Goal: Transaction & Acquisition: Subscribe to service/newsletter

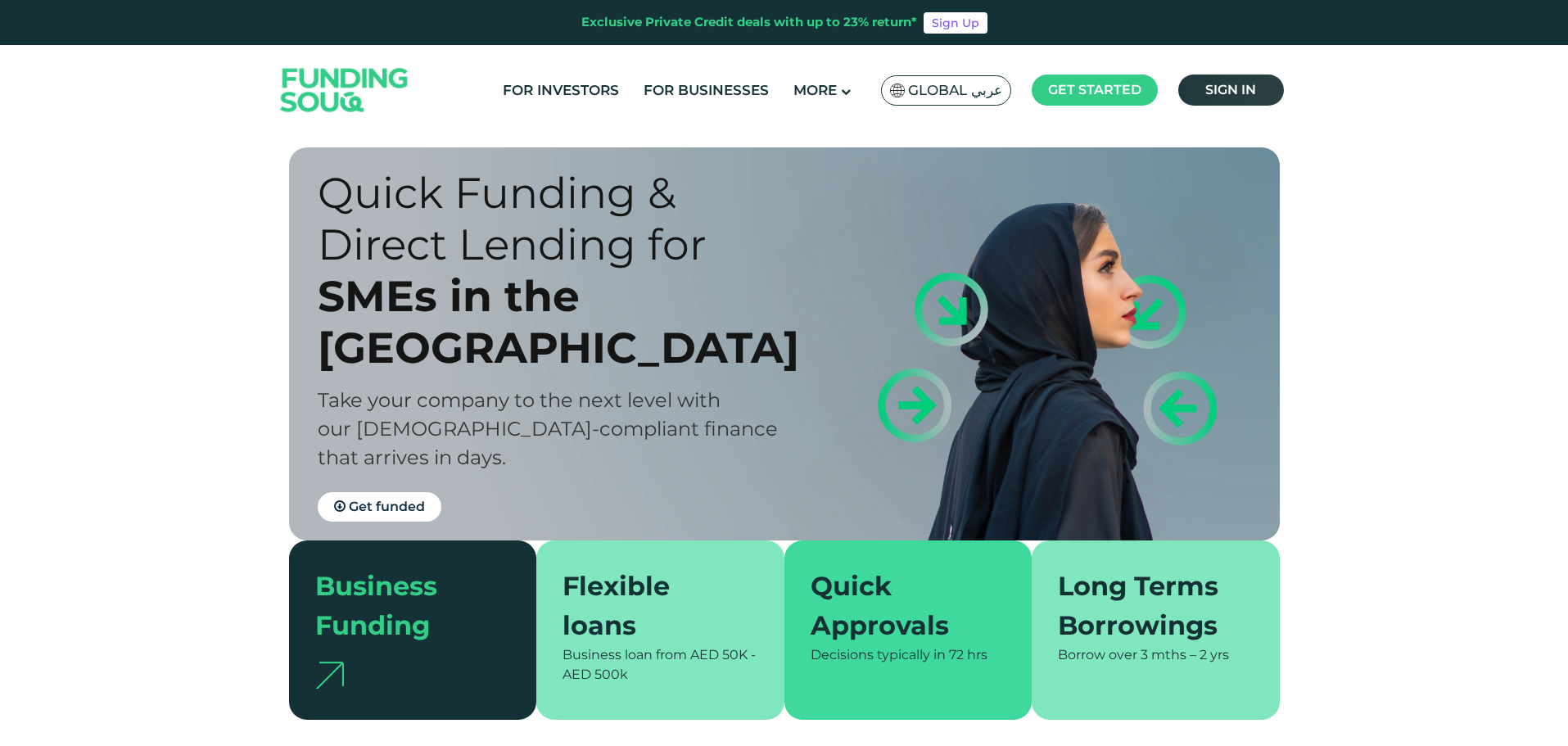
click at [1260, 102] on link "Sign in" at bounding box center [1230, 90] width 105 height 31
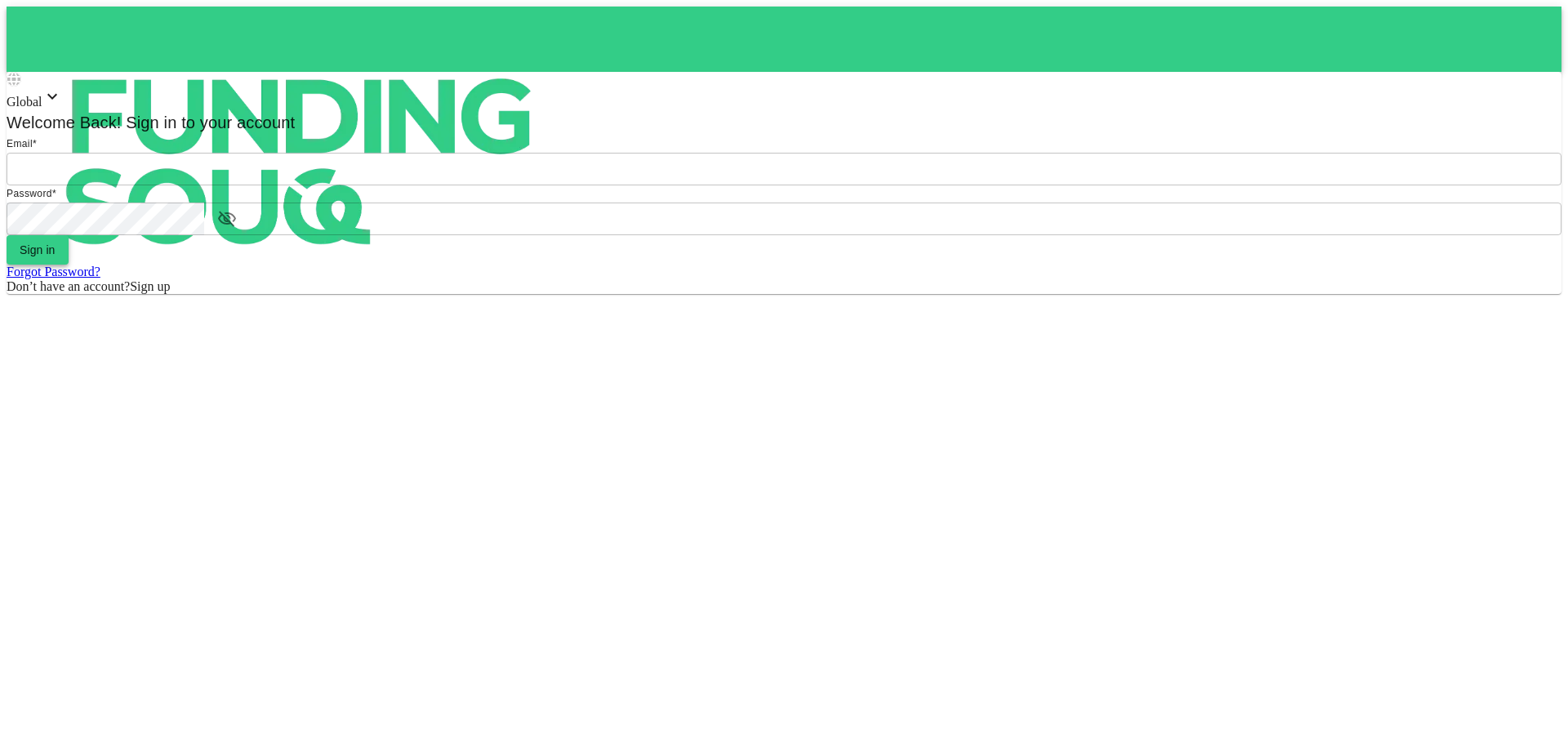
type input "Aasik.mmm@gmail.com"
click at [68, 265] on button "Sign in" at bounding box center [37, 250] width 62 height 29
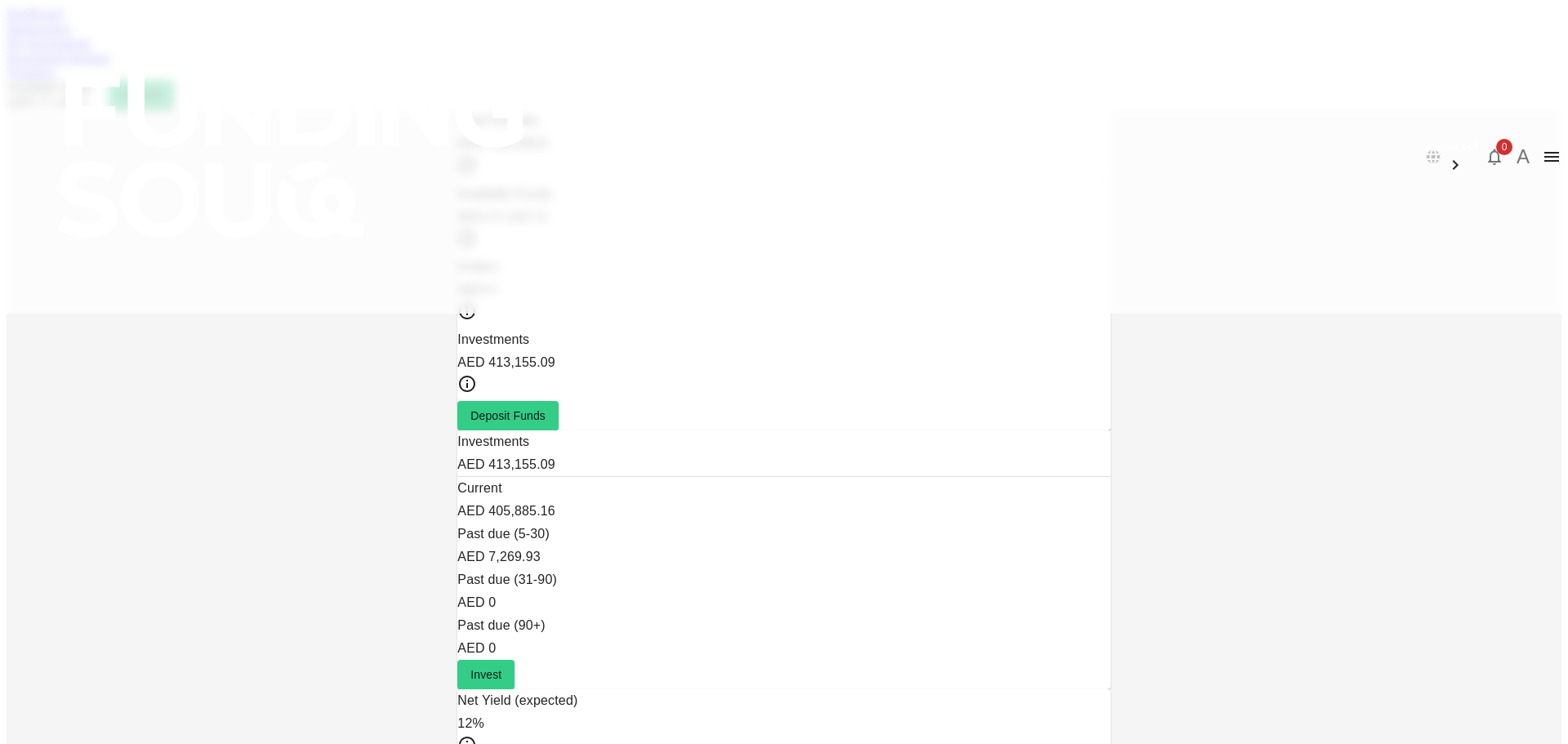
click at [437, 63] on div "العربية 0 A" at bounding box center [784, 156] width 1568 height 313
click at [437, 73] on div "Dashboard Marketplace My Investments Investment Settings Transfers Available Fu…" at bounding box center [784, 58] width 1555 height 103
click at [72, 35] on link "Marketplace" at bounding box center [39, 27] width 66 height 14
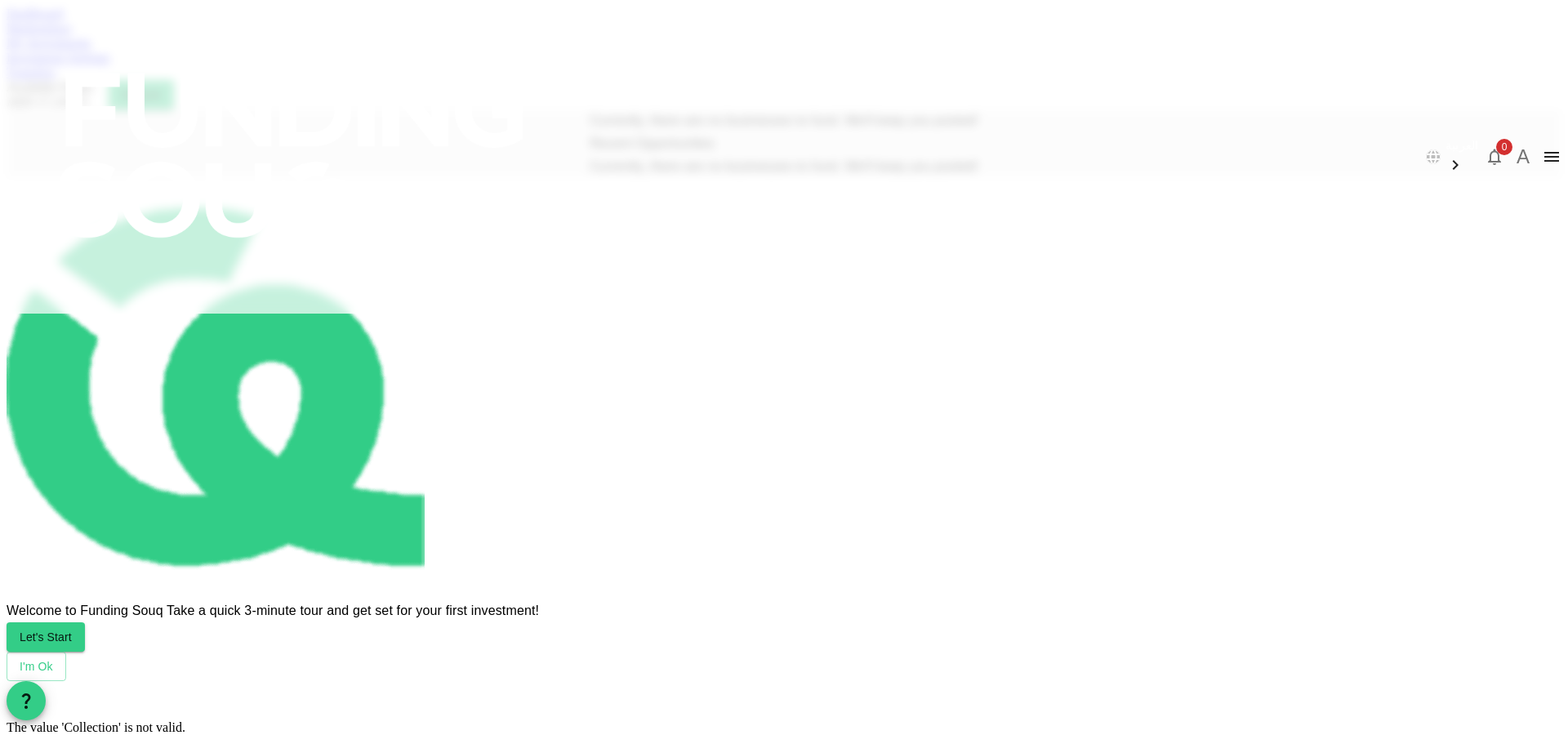
click at [91, 50] on link "My Investments" at bounding box center [48, 42] width 85 height 14
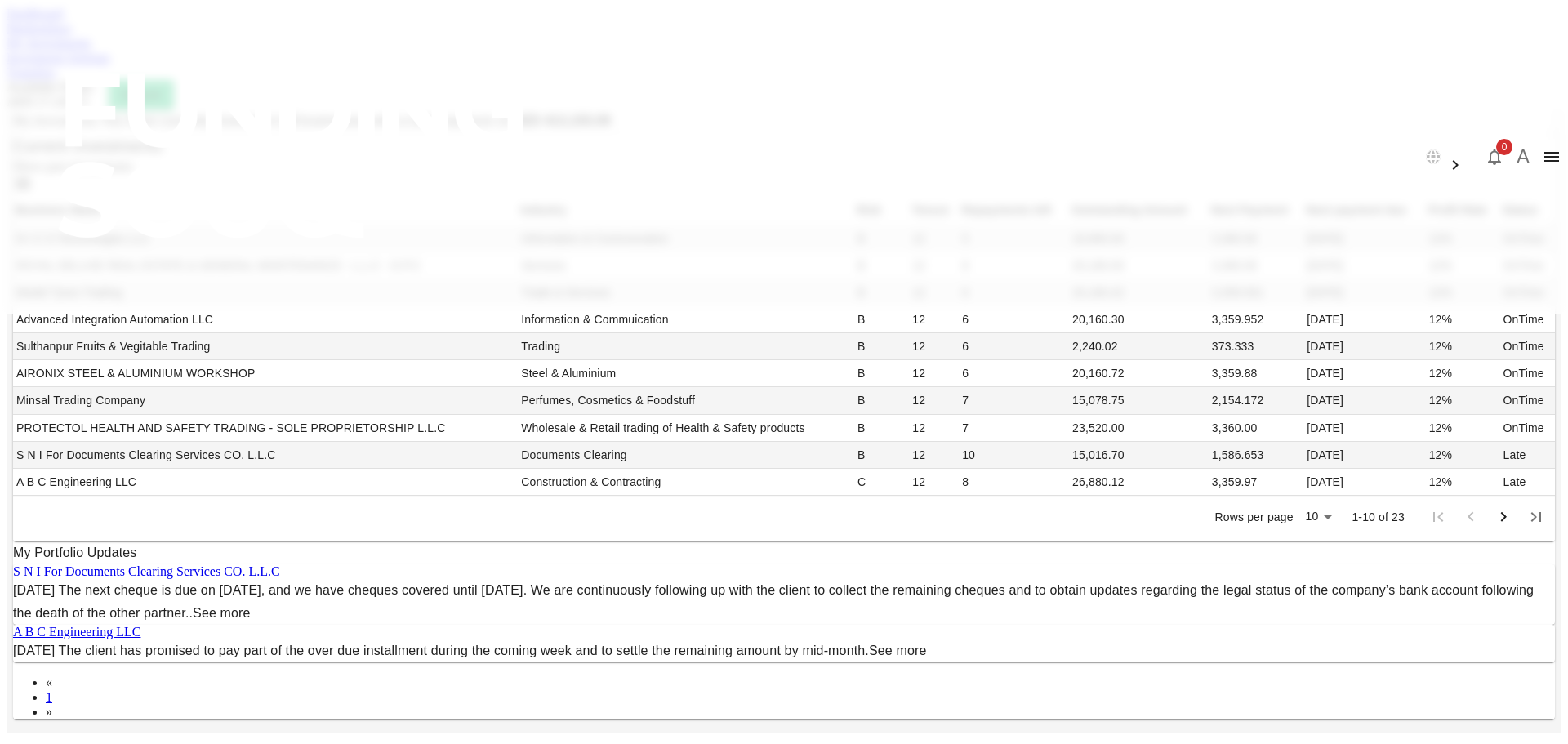
scroll to position [327, 0]
click at [989, 537] on body "العربية 0 A Dashboard Marketplace My Investments Investment Settings Transfers …" at bounding box center [784, 640] width 1555 height 1268
click at [997, 621] on li "50" at bounding box center [994, 618] width 48 height 29
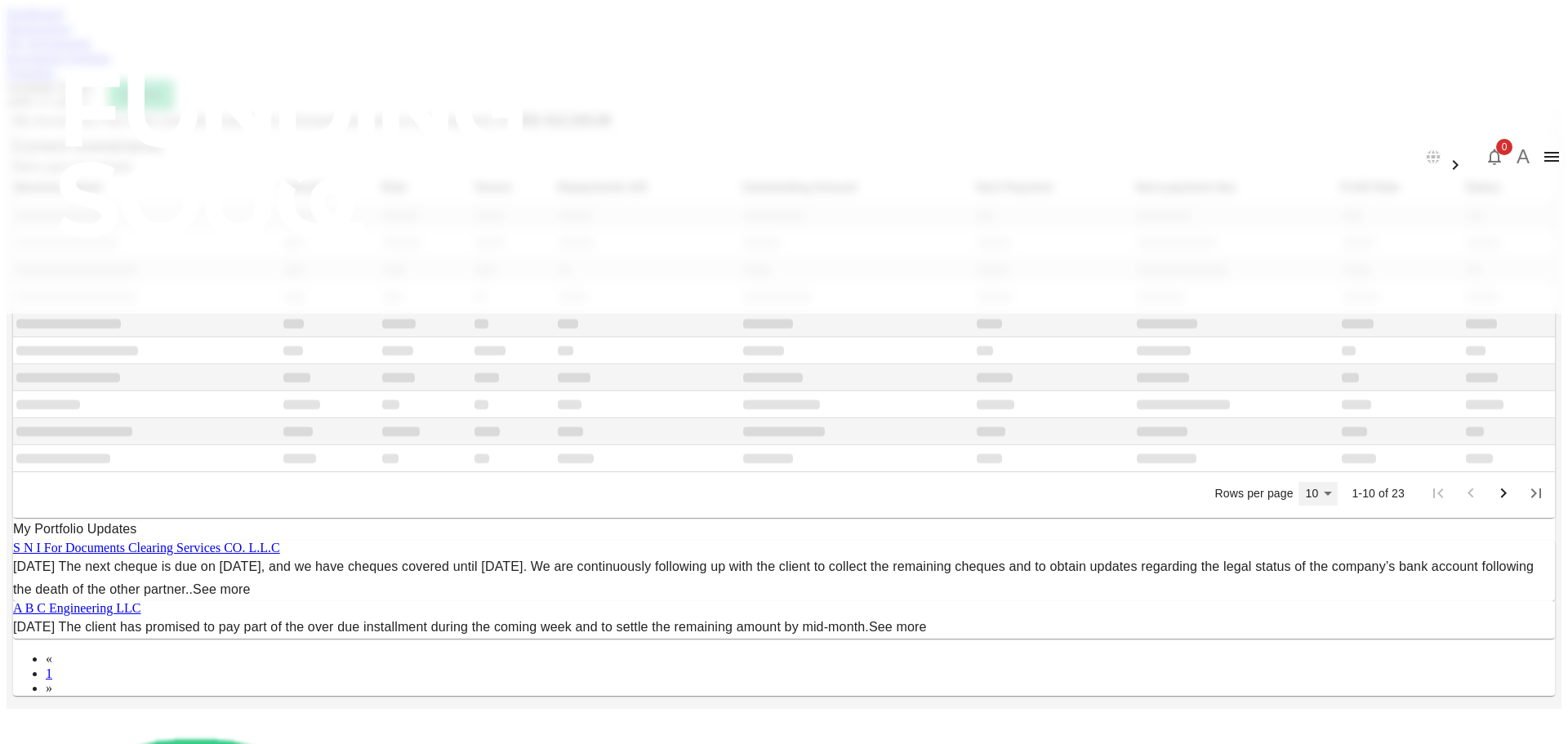
type input "50"
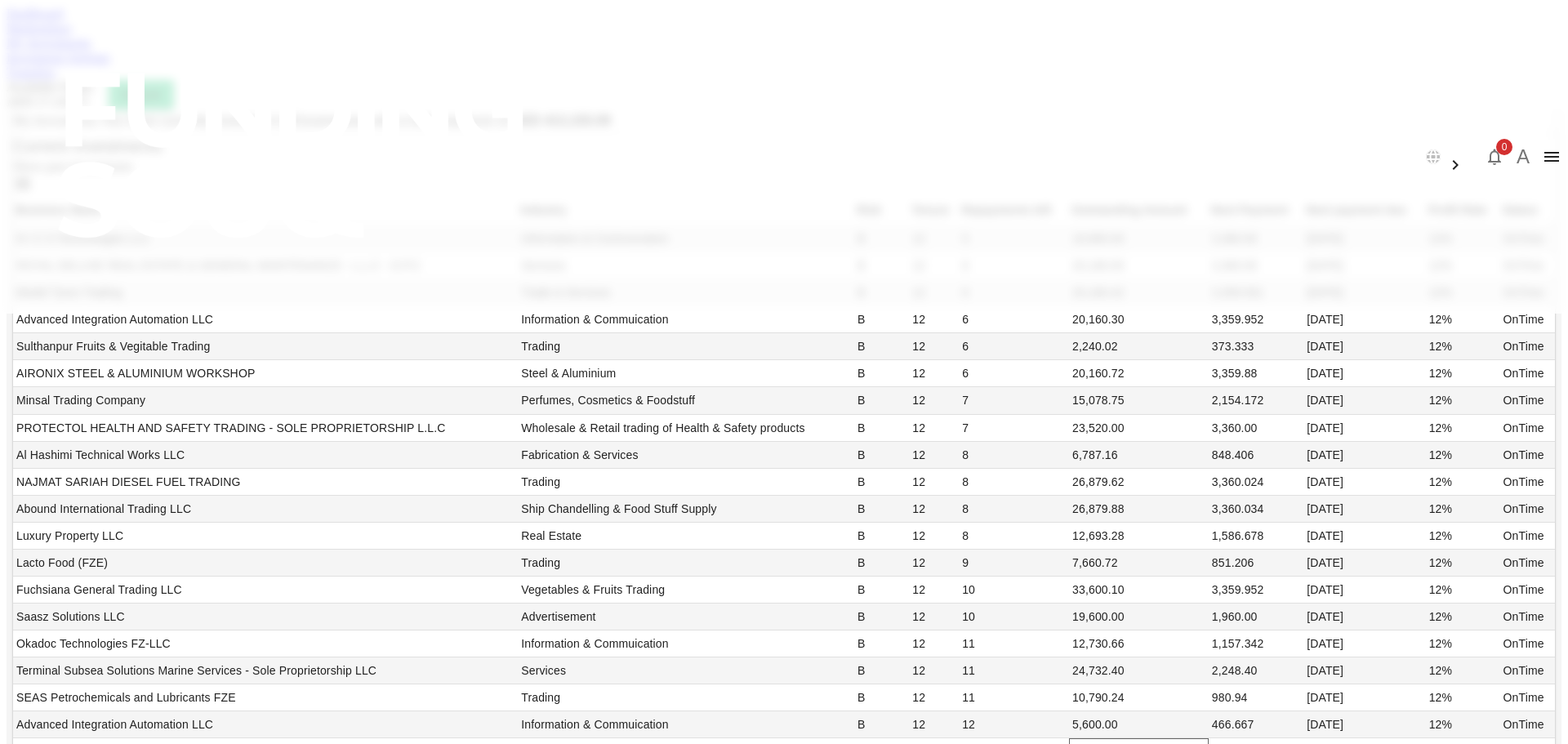
scroll to position [0, 0]
click at [72, 35] on link "Marketplace" at bounding box center [39, 27] width 66 height 14
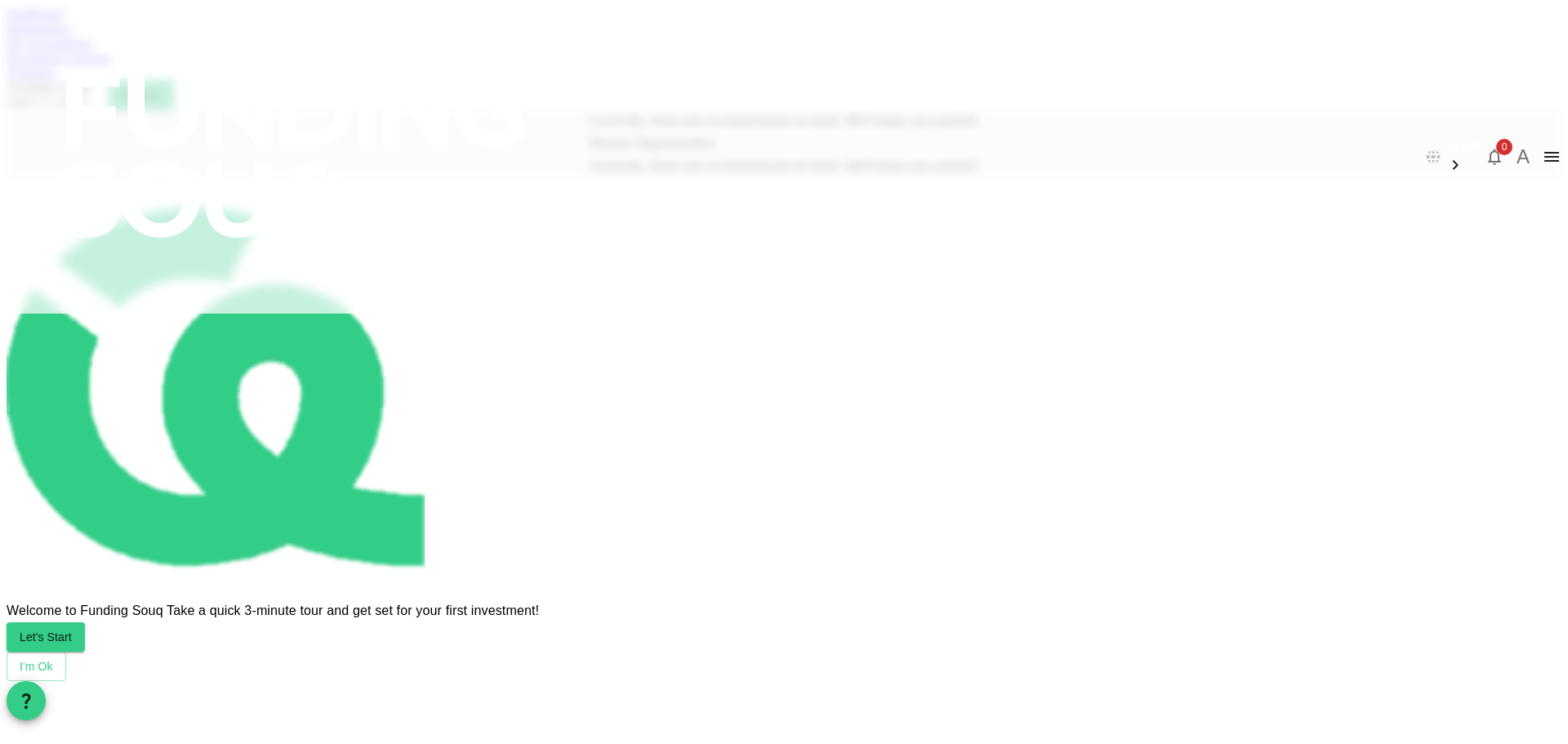
click at [91, 50] on link "My Investments" at bounding box center [48, 42] width 85 height 14
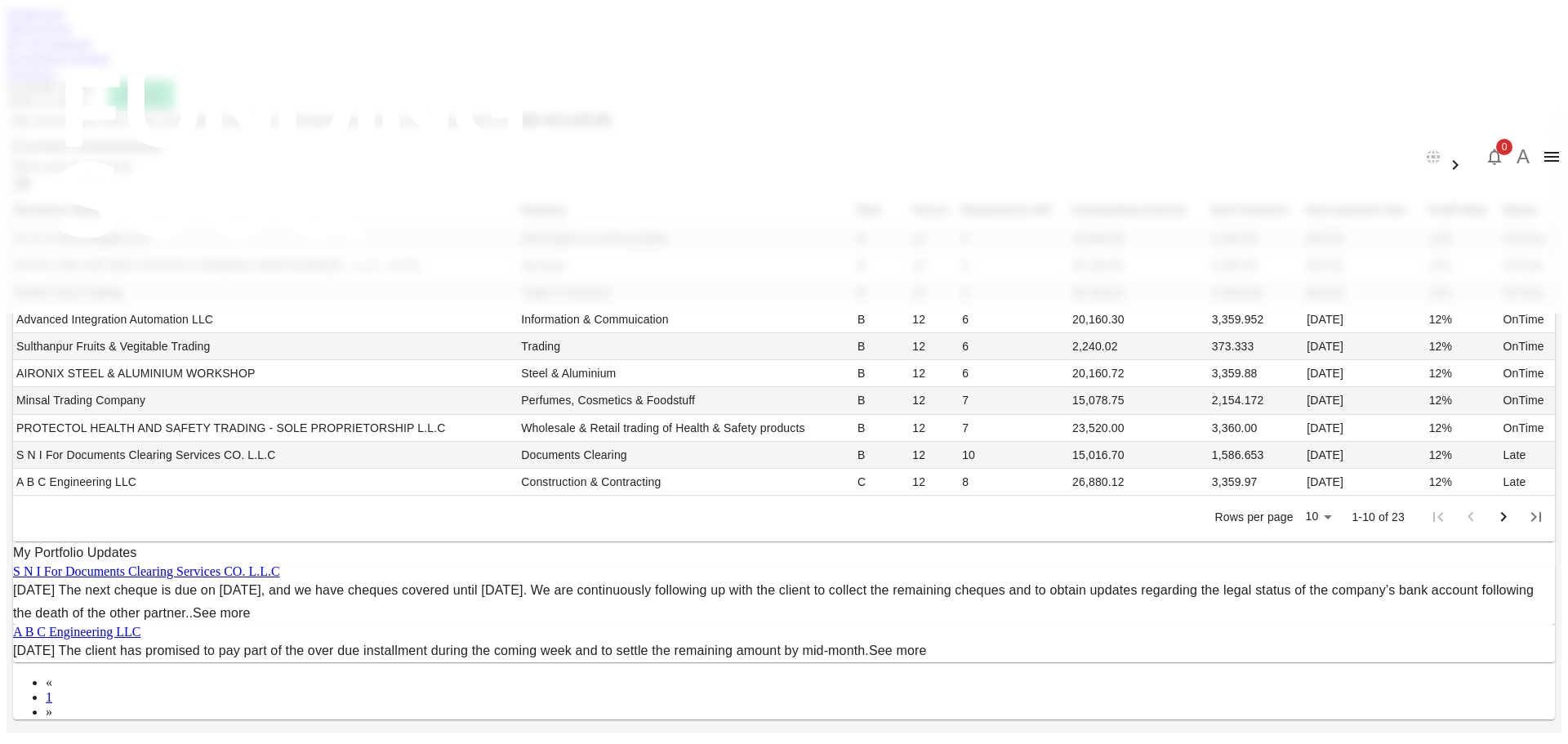
click at [72, 35] on link "Marketplace" at bounding box center [39, 27] width 66 height 14
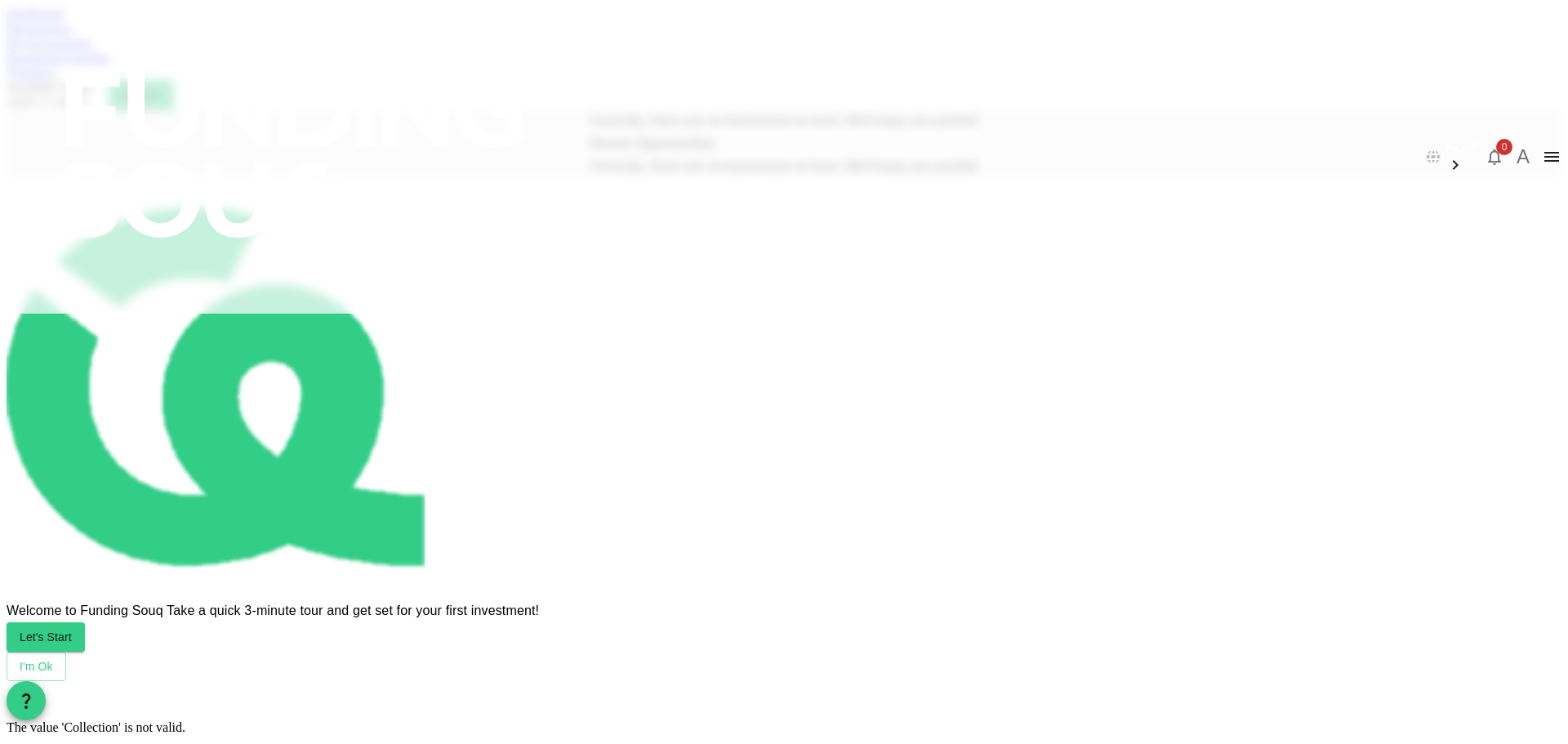
click at [63, 20] on link "Dashboard" at bounding box center [35, 13] width 57 height 14
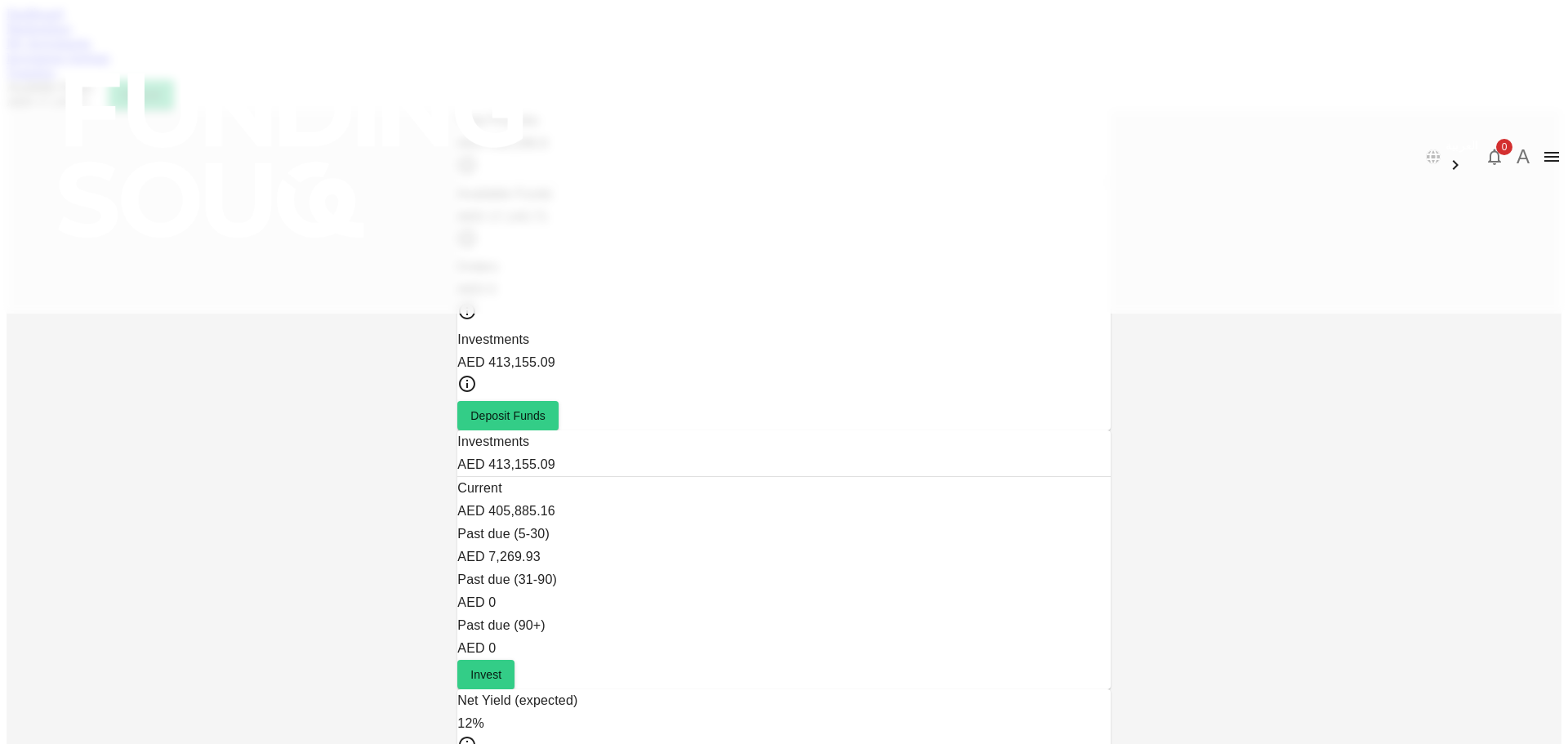
click at [455, 36] on div "Marketplace" at bounding box center [784, 28] width 1555 height 15
click at [72, 35] on link "Marketplace" at bounding box center [39, 27] width 66 height 14
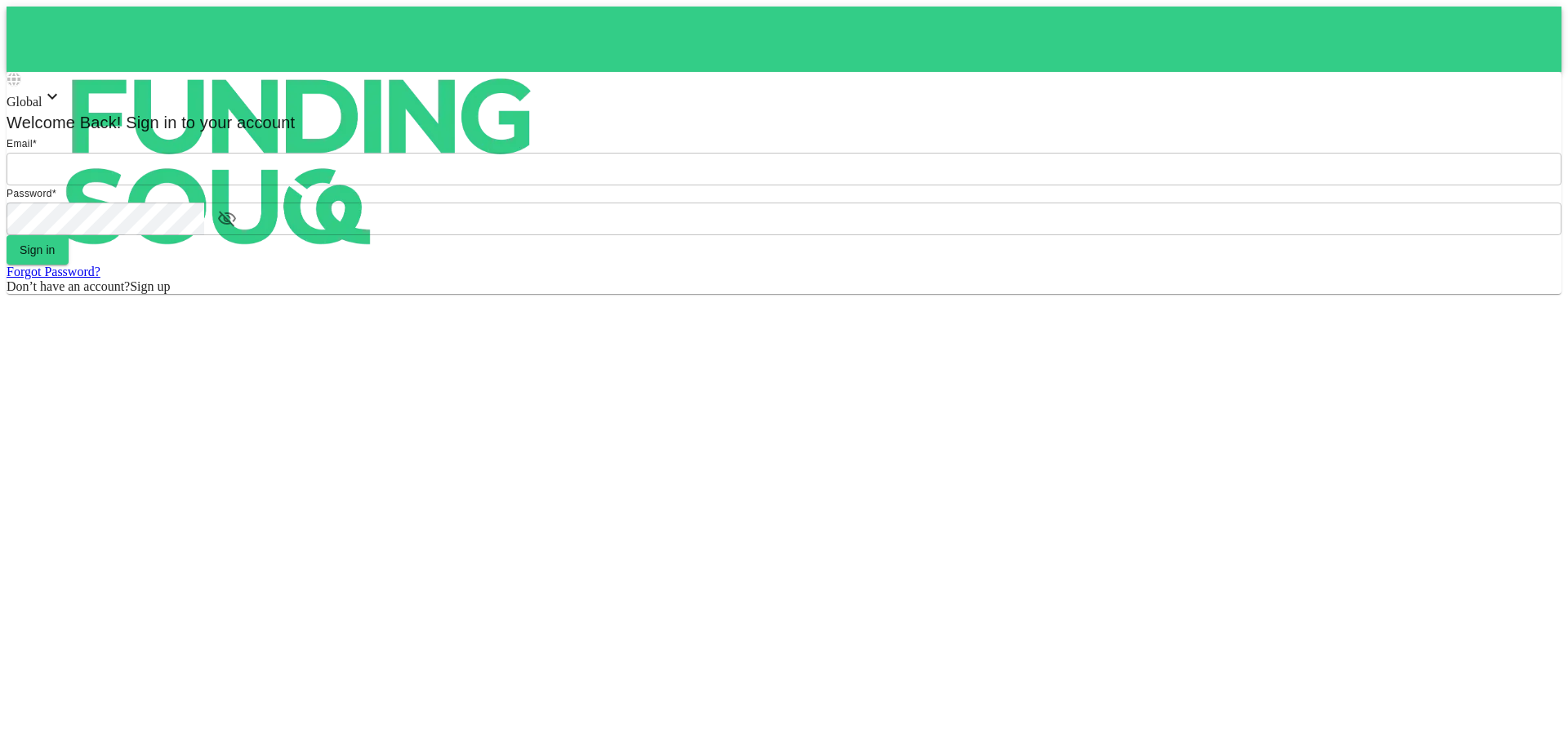
type input "Aasik.mmm@gmail.com"
click at [751, 294] on form "Email * email Aasik.mmm@gmail.com email Password * password password Sign in Fo…" at bounding box center [784, 214] width 1555 height 158
click at [68, 265] on button "Sign in" at bounding box center [37, 250] width 62 height 29
